Goal: Check status: Check status

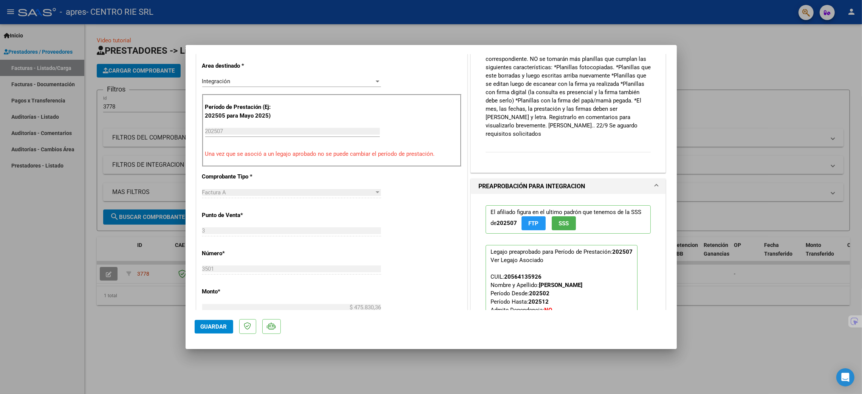
scroll to position [110, 0]
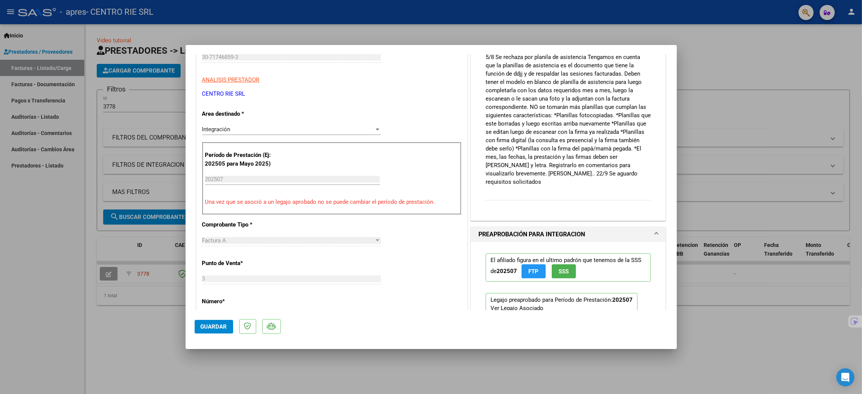
click at [736, 162] on div at bounding box center [431, 197] width 862 height 394
type input "$ 0,00"
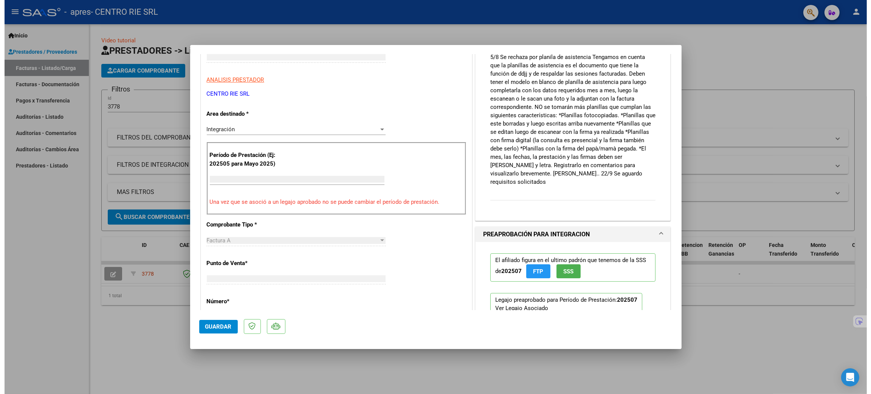
scroll to position [118, 0]
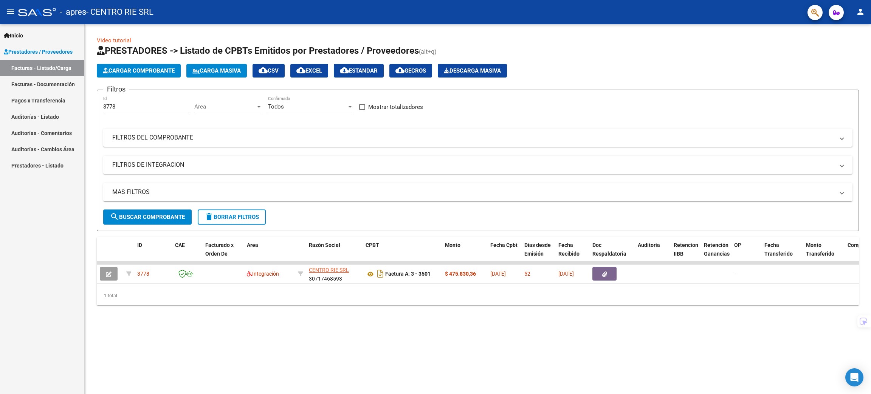
click at [60, 74] on link "Facturas - Listado/Carga" at bounding box center [42, 68] width 84 height 16
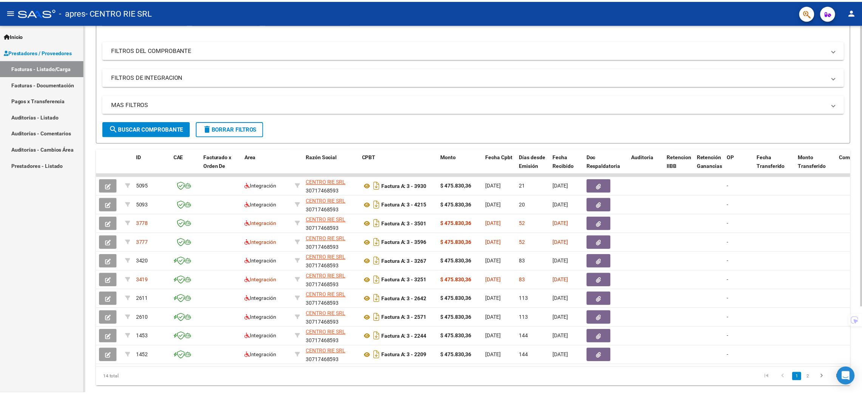
scroll to position [113, 0]
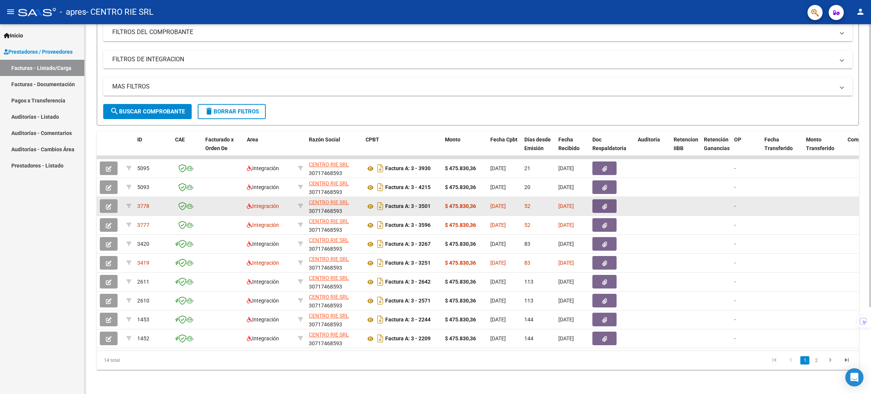
click at [101, 199] on button "button" at bounding box center [109, 206] width 18 height 14
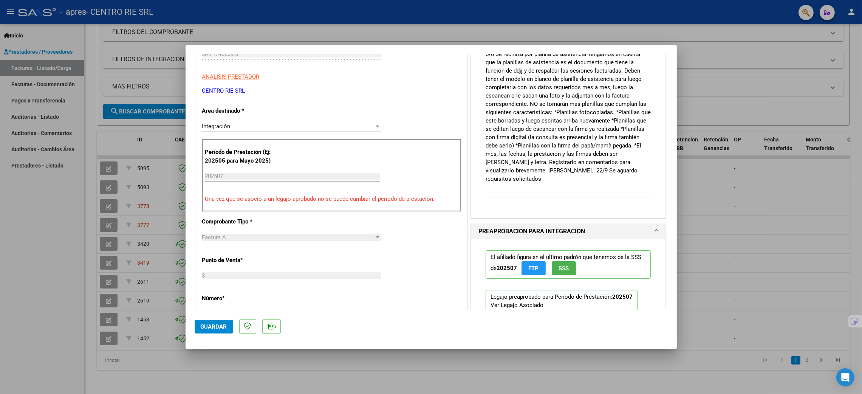
scroll to position [113, 0]
drag, startPoint x: 552, startPoint y: 169, endPoint x: 627, endPoint y: 168, distance: 74.9
click at [627, 168] on p "5/8 Se rechaza por planila de asistencia Tengamos en cuenta que la planillas de…" at bounding box center [569, 115] width 166 height 133
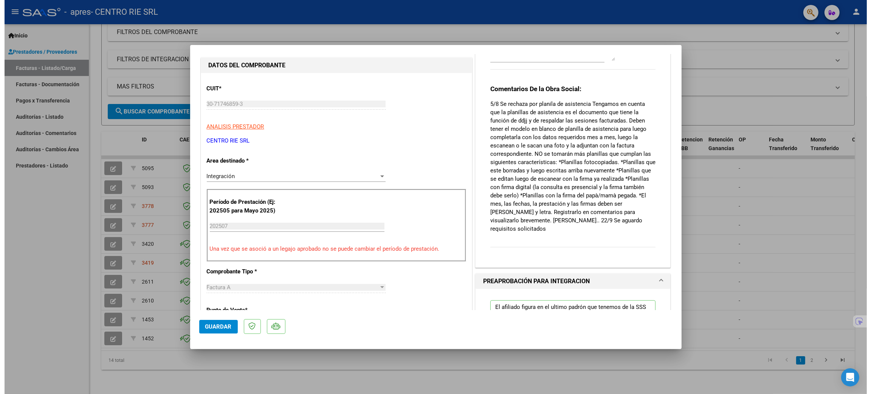
scroll to position [53, 0]
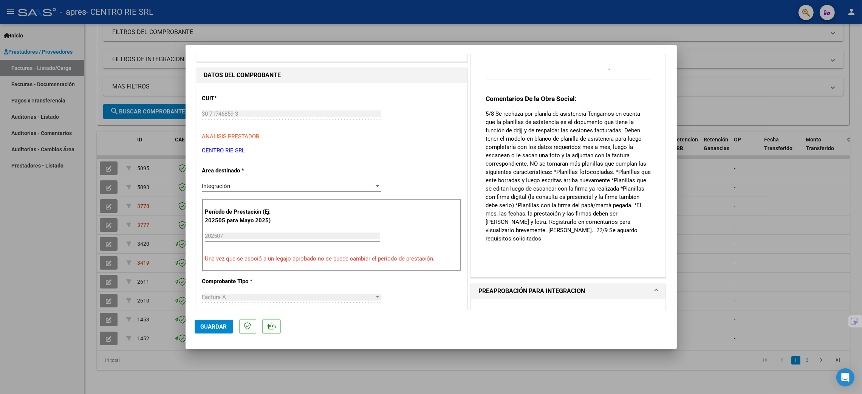
click at [714, 209] on div at bounding box center [431, 197] width 862 height 394
type input "$ 0,00"
